Goal: Task Accomplishment & Management: Manage account settings

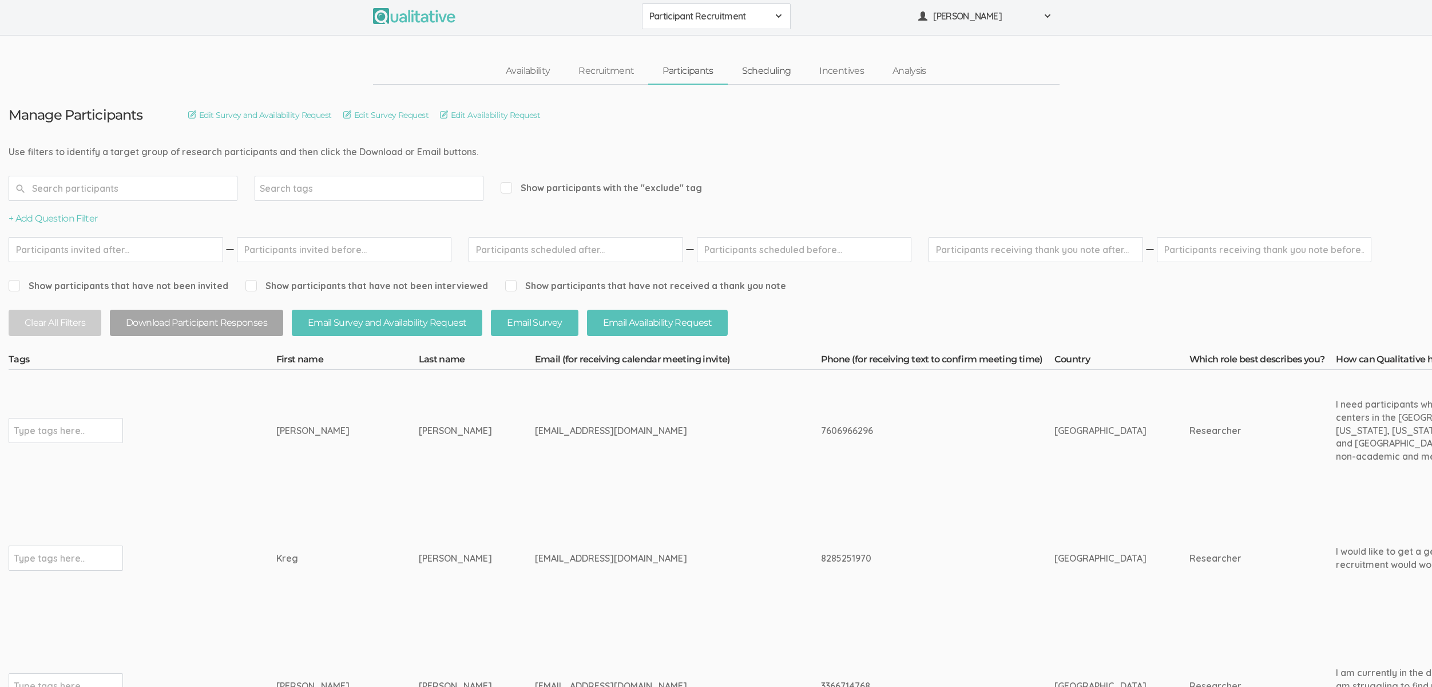
click at [776, 76] on link "Scheduling" at bounding box center [767, 71] width 78 height 25
click at [778, 72] on link "Scheduling" at bounding box center [767, 71] width 78 height 25
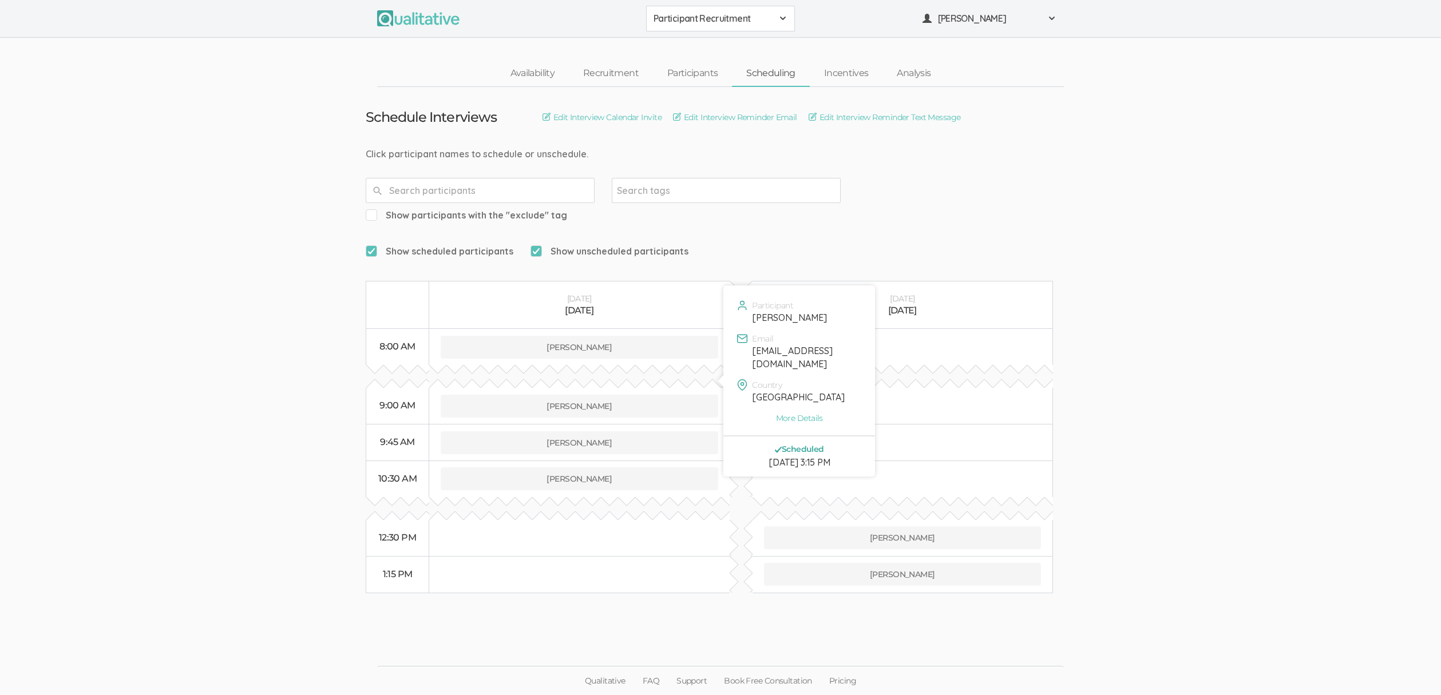
click at [776, 351] on div "[EMAIL_ADDRESS][DOMAIN_NAME]" at bounding box center [806, 357] width 109 height 26
copy div "[EMAIL_ADDRESS][DOMAIN_NAME]"
click at [236, 210] on ui-view "Schedule Interviews Edit Interview Calendar Invite Edit Interview Reminder Emai…" at bounding box center [720, 348] width 1441 height 522
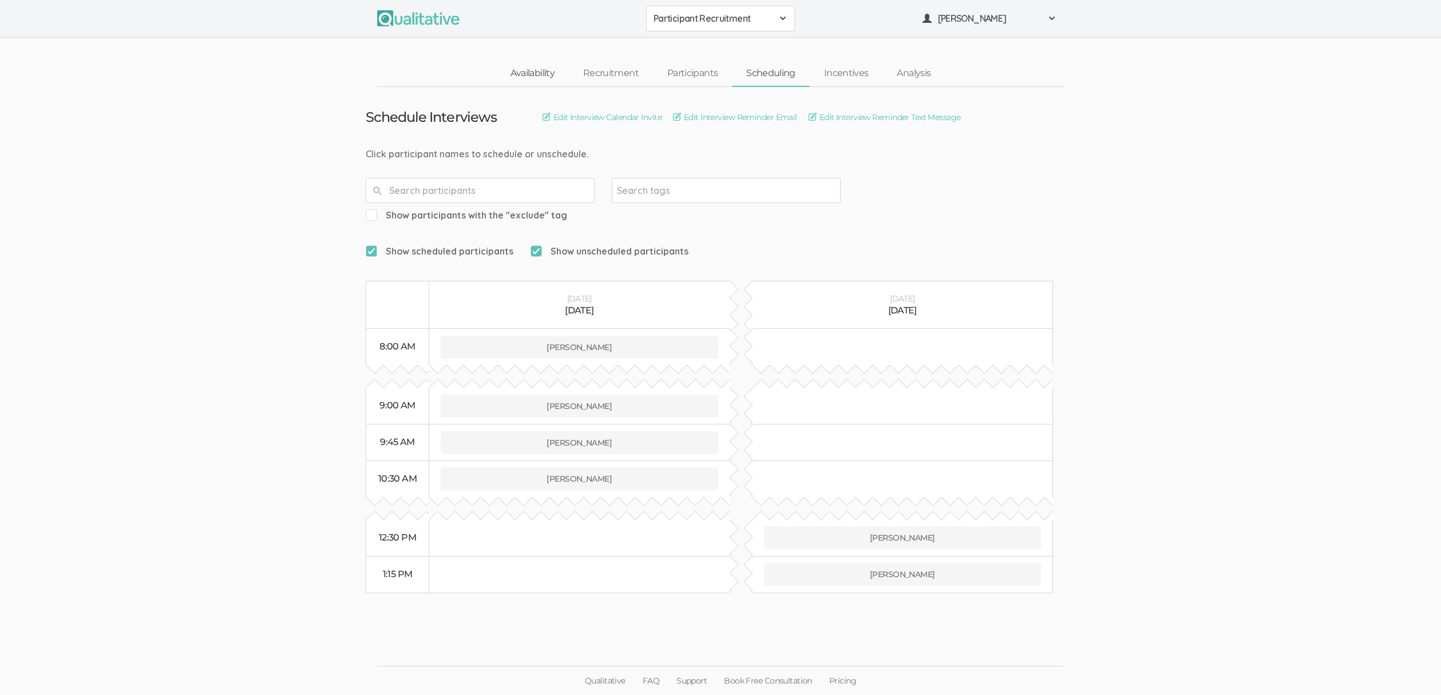
click at [555, 70] on link "Availability" at bounding box center [532, 73] width 73 height 25
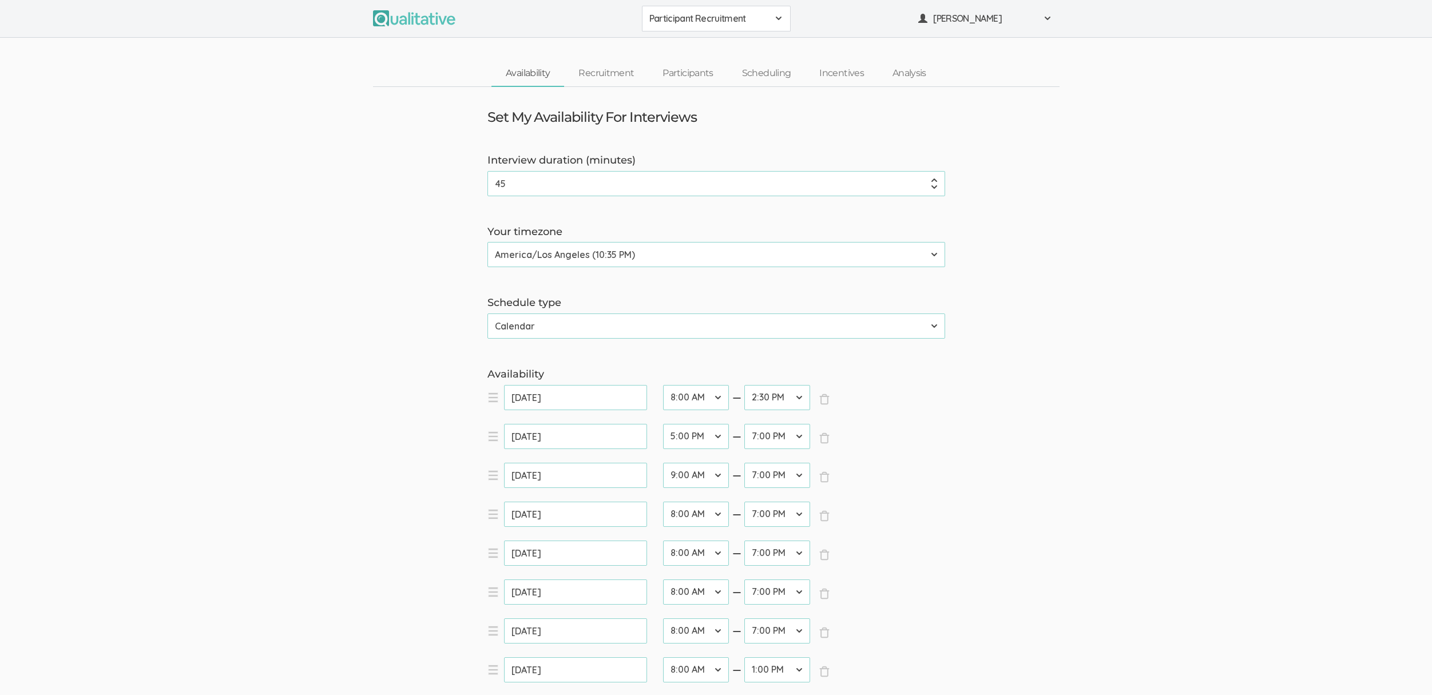
click at [713, 474] on select "12:00 AM 12:30 AM 1:00 AM 1:30 AM 2:00 AM 2:30 AM 3:00 AM 3:30 AM 4:00 AM 4:30 …" at bounding box center [696, 475] width 66 height 25
select select "24"
click at [663, 463] on select "12:00 AM 12:30 AM 1:00 AM 1:30 AM 2:00 AM 2:30 AM 3:00 AM 3:30 AM 4:00 AM 4:30 …" at bounding box center [696, 475] width 66 height 25
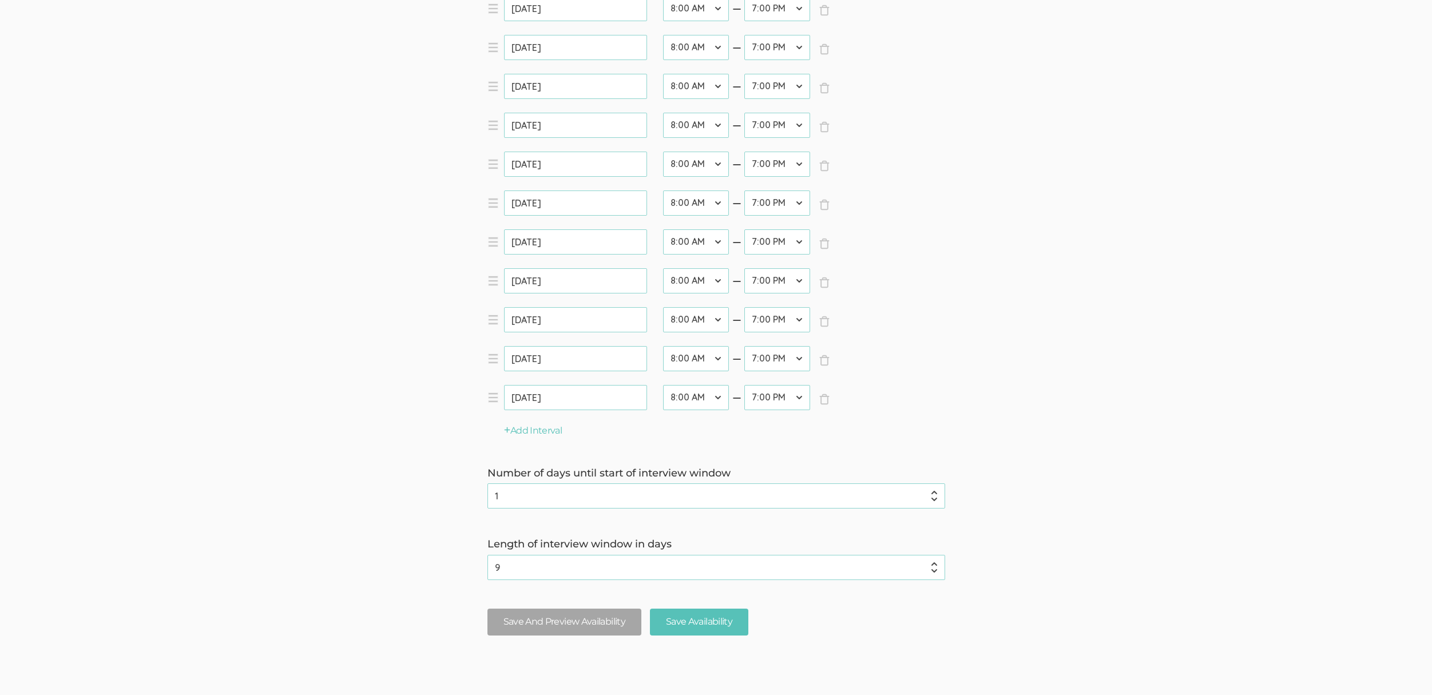
scroll to position [741, 0]
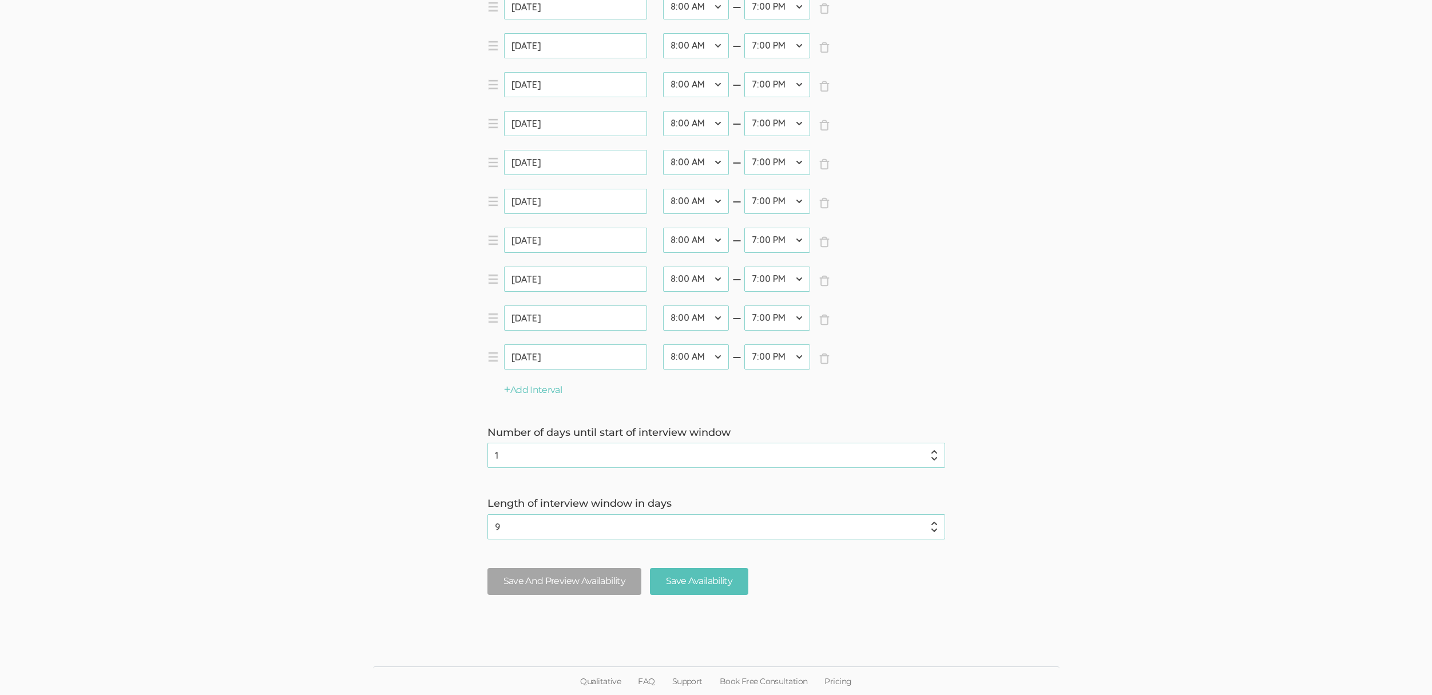
click at [546, 596] on fieldset "Save And Preview Availability Save Availability" at bounding box center [716, 585] width 475 height 35
click at [549, 586] on button "Save And Preview Availability" at bounding box center [564, 581] width 154 height 27
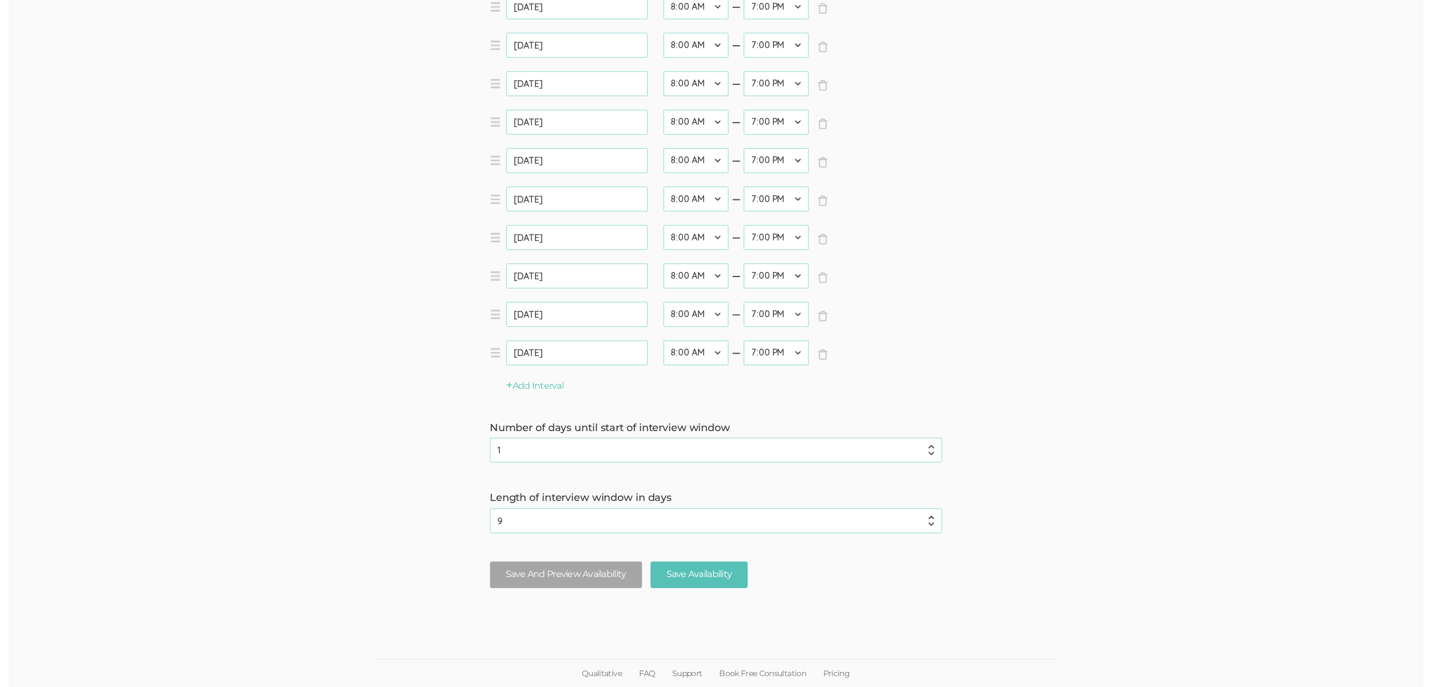
scroll to position [0, 0]
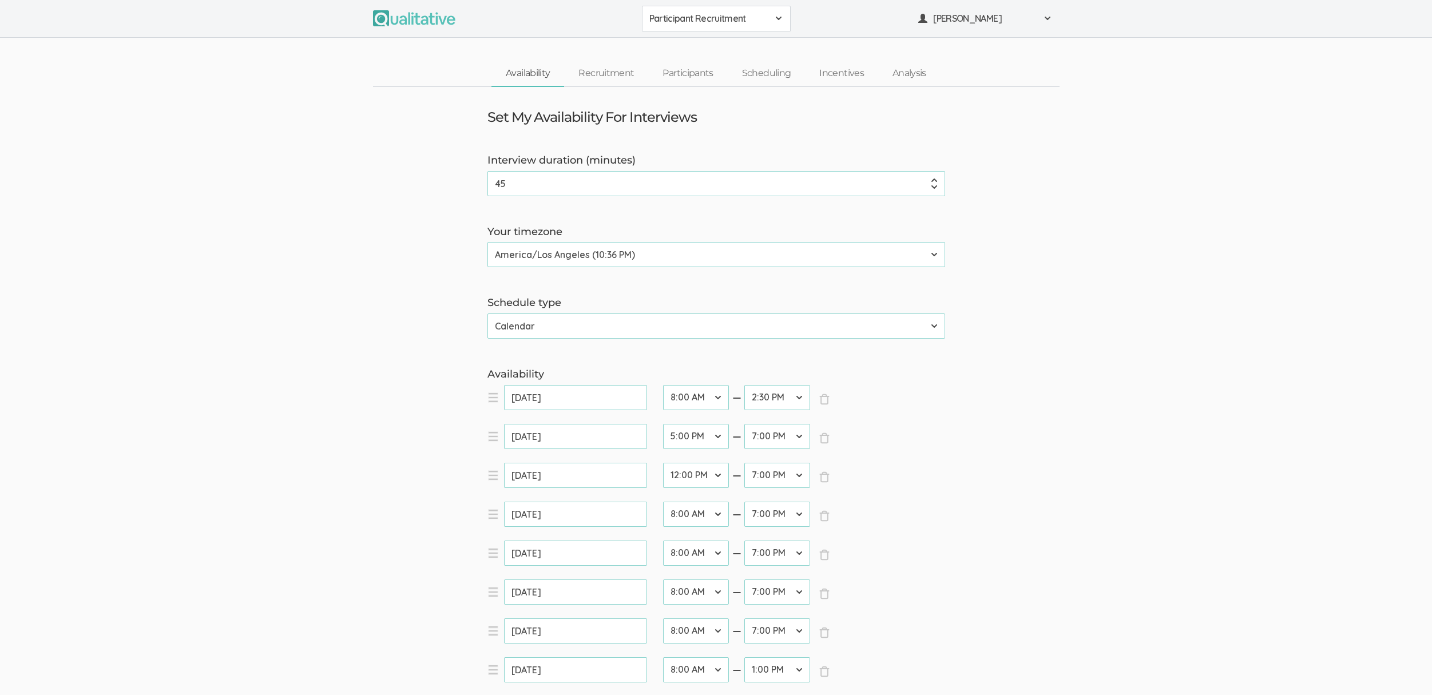
click at [690, 72] on link "Participants" at bounding box center [687, 73] width 79 height 25
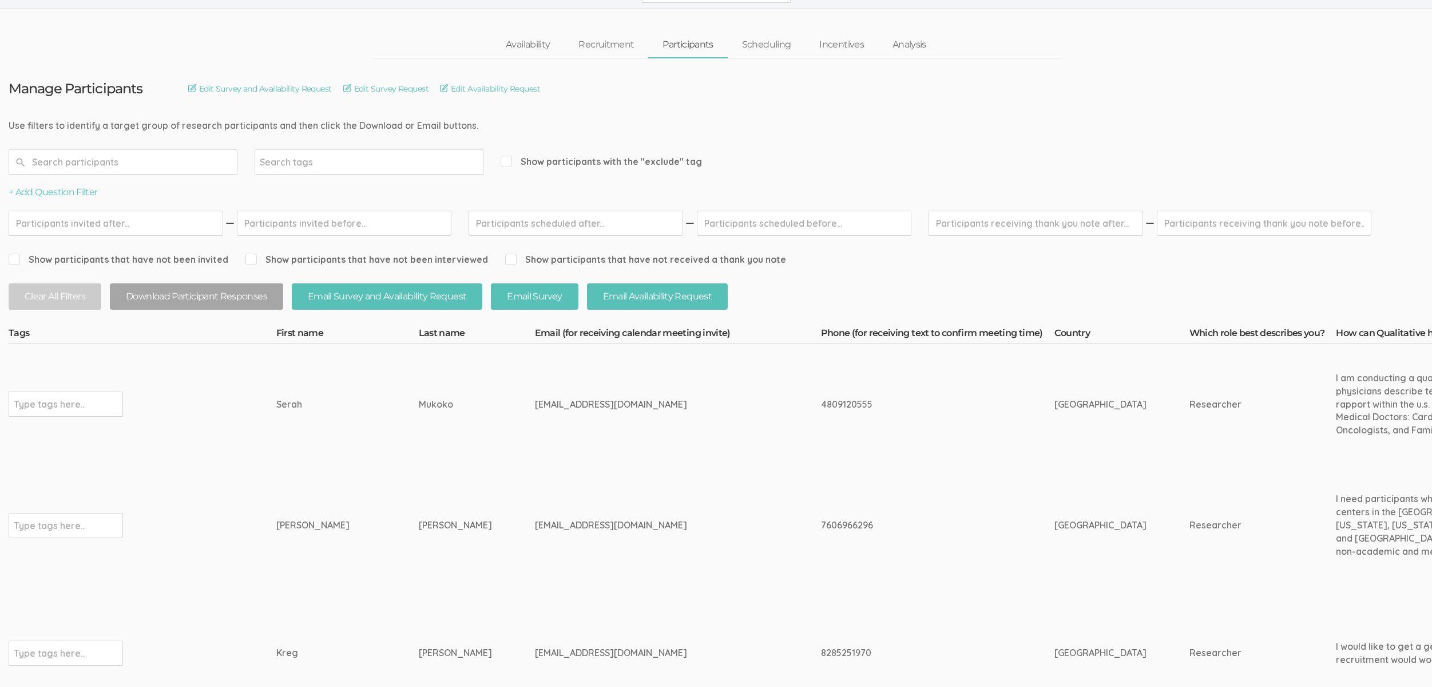
click at [622, 438] on td "[EMAIL_ADDRESS][DOMAIN_NAME]" at bounding box center [678, 403] width 286 height 121
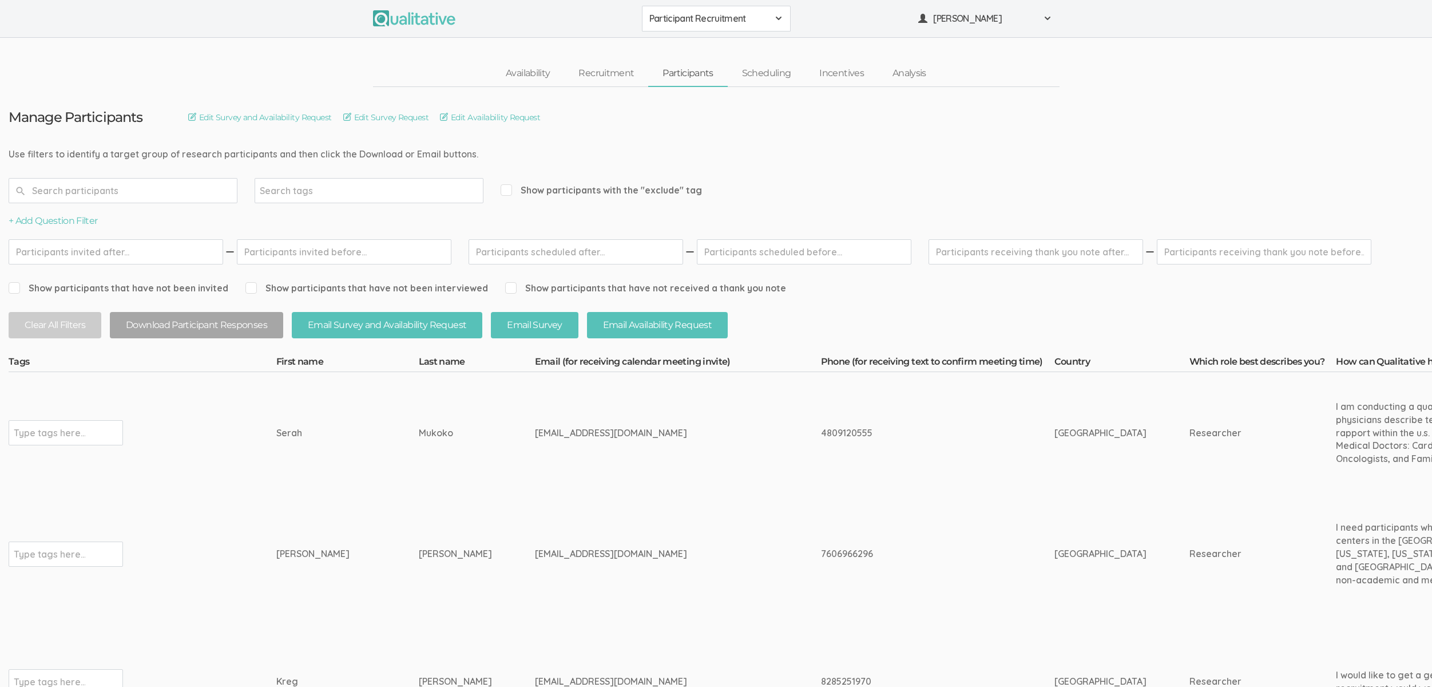
click at [616, 433] on div "[EMAIL_ADDRESS][DOMAIN_NAME]" at bounding box center [656, 432] width 243 height 13
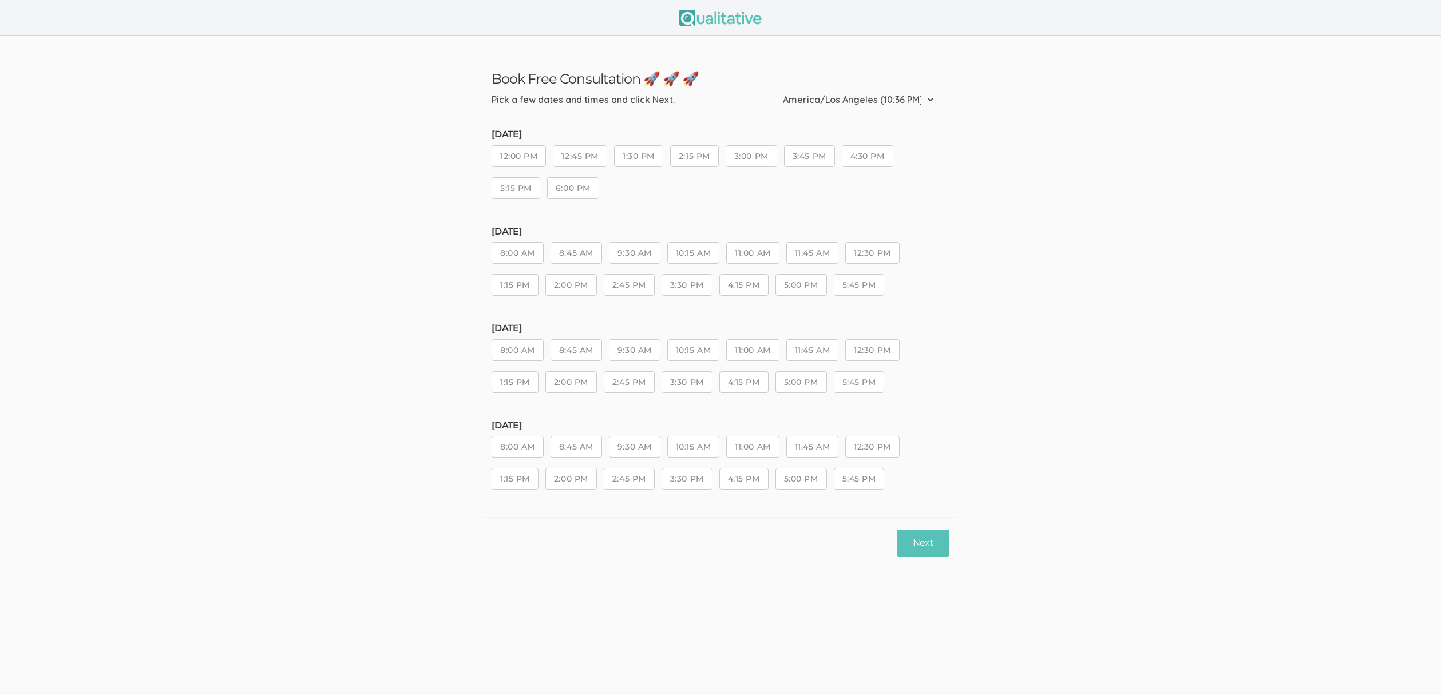
click at [1077, 584] on ui-view "Book Free Consultation 🚀 🚀 🚀 Pick a few dates and times and click Next. Etc/GMT…" at bounding box center [720, 347] width 1441 height 695
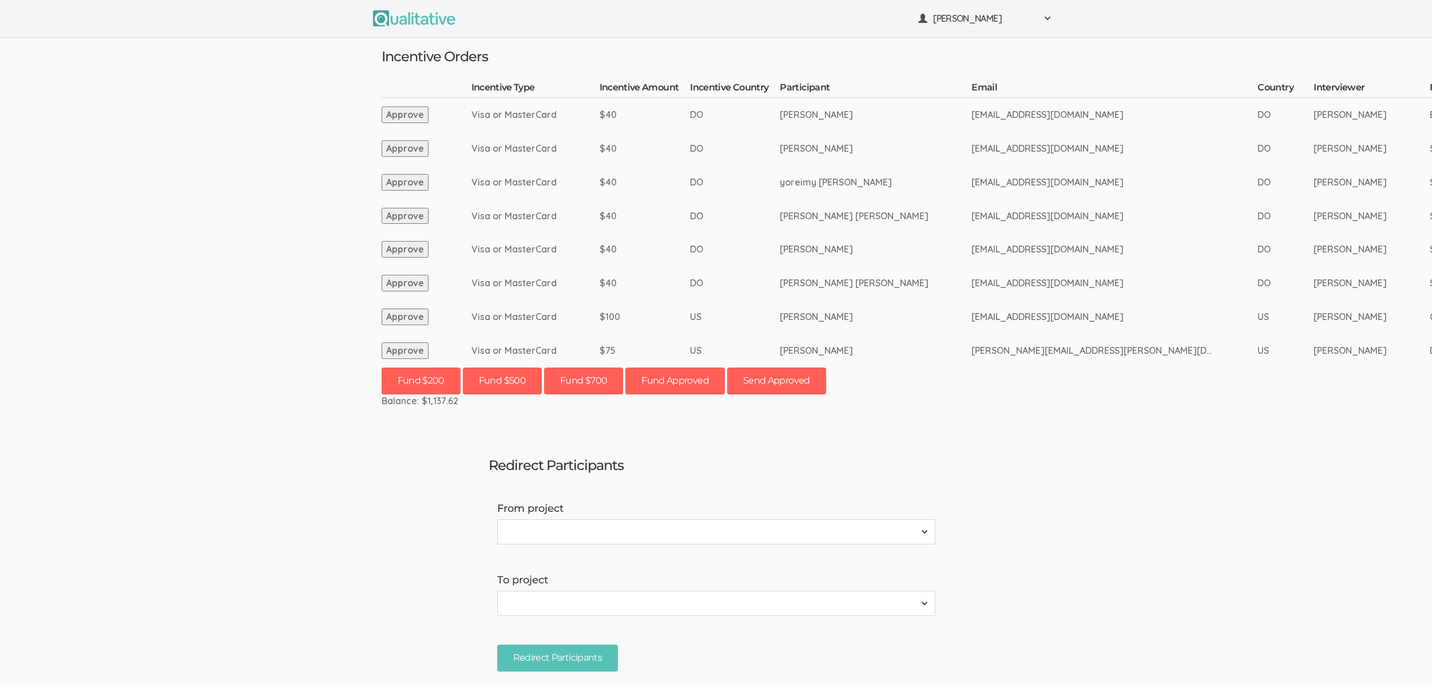
click at [518, 463] on h3 "Redirect Participants" at bounding box center [716, 465] width 455 height 15
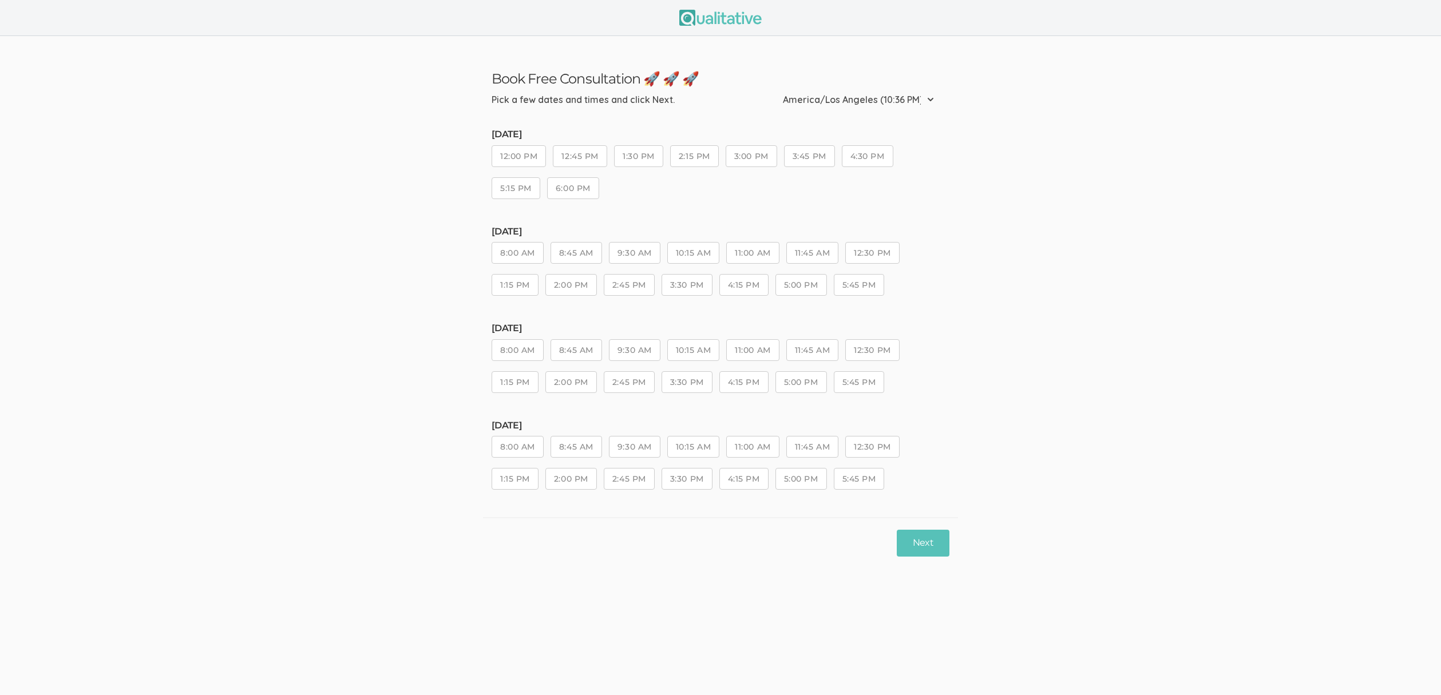
click at [467, 469] on ui-view "Book Free Consultation 🚀 🚀 🚀 Pick a few dates and times and click Next. Etc/GMT…" at bounding box center [720, 302] width 1441 height 532
